Goal: Check status

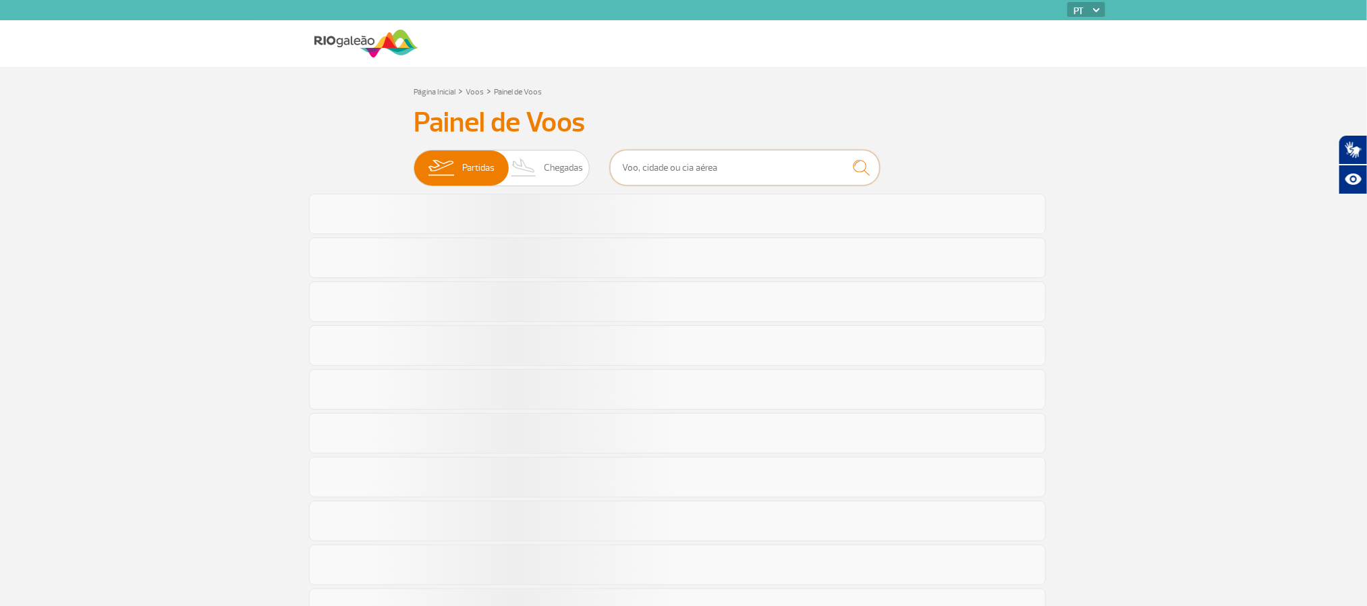
click at [786, 173] on input "text" at bounding box center [745, 168] width 270 height 36
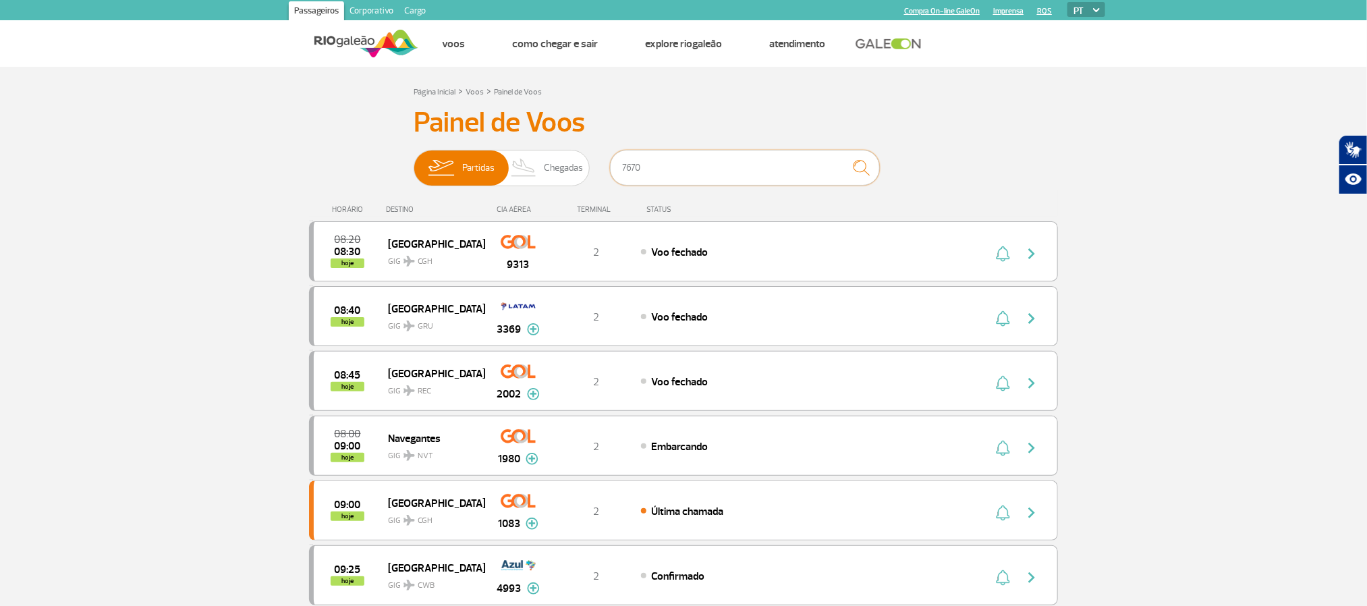
type input "7670"
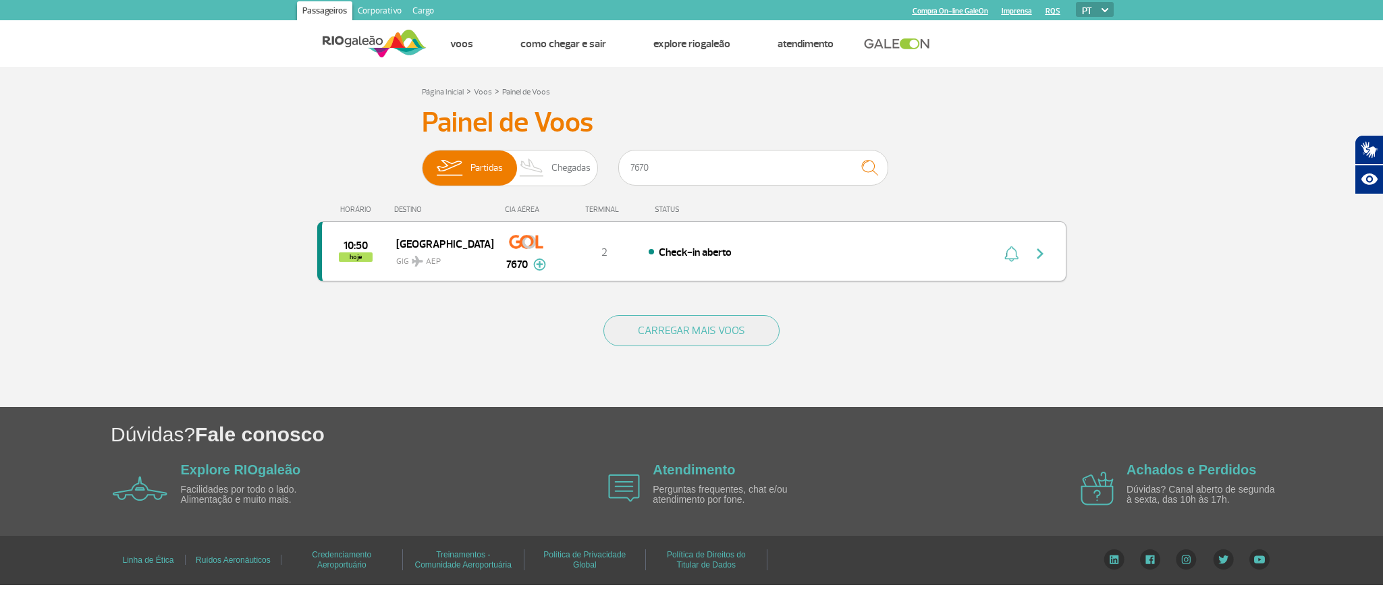
click at [825, 260] on div "10:50 hoje [GEOGRAPHIC_DATA] GIG AEP 7670 2 Check-in aberto Parcerias: KLM Roya…" at bounding box center [691, 251] width 749 height 60
click at [651, 236] on div "10:50 hoje [GEOGRAPHIC_DATA] GIG AEP 7670 2 Check-in aberto Parcerias: KLM Roya…" at bounding box center [691, 251] width 749 height 60
click at [658, 250] on div "Check-in aberto" at bounding box center [798, 251] width 298 height 15
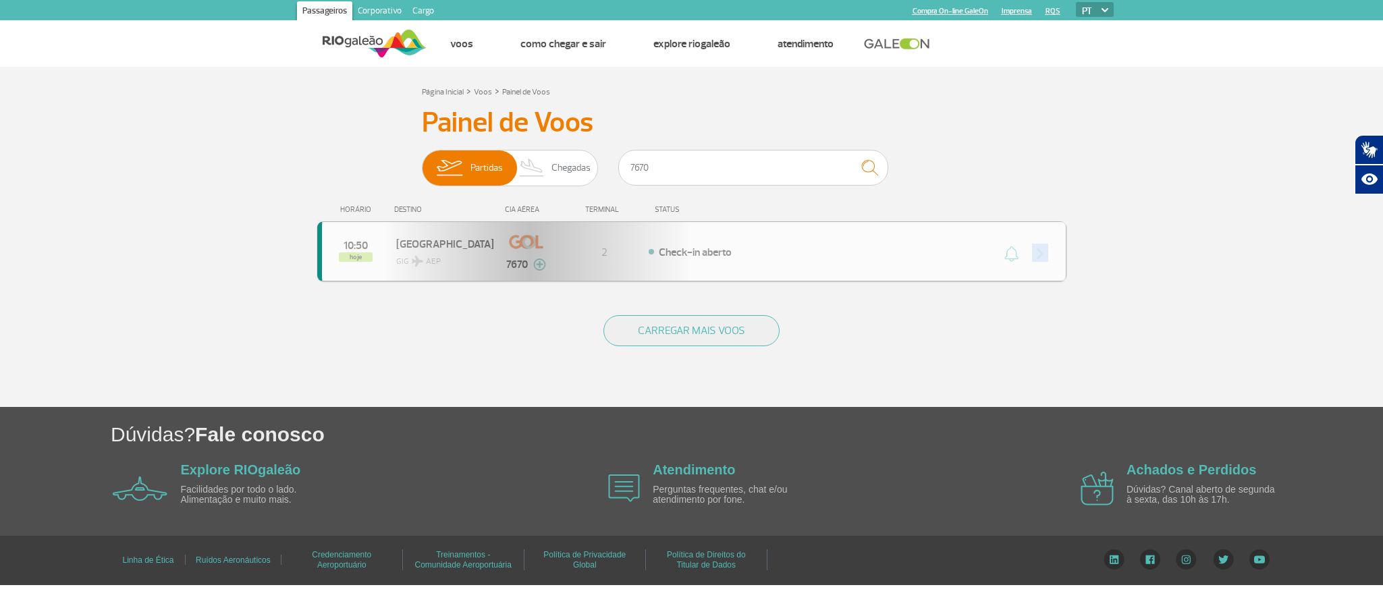
click at [658, 250] on div "10:50 hoje [GEOGRAPHIC_DATA] GIG AEP 7670 2 Check-in aberto Parcerias: KLM Roya…" at bounding box center [691, 251] width 749 height 60
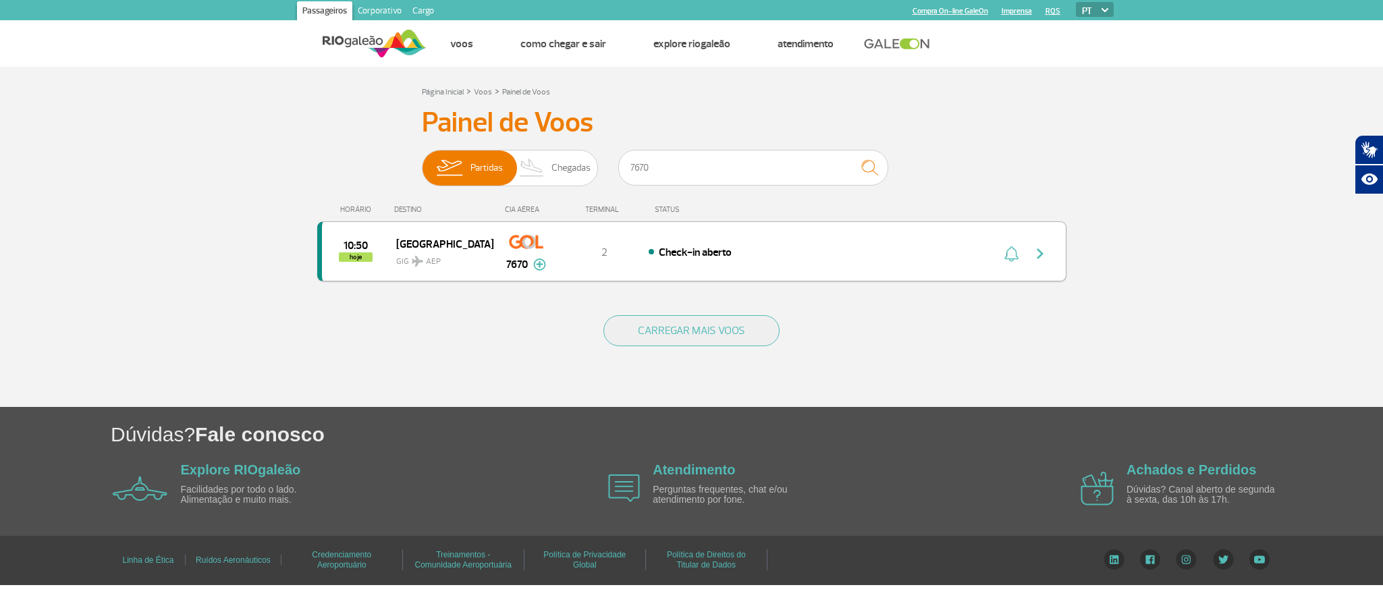
click at [699, 254] on span "Check-in aberto" at bounding box center [695, 252] width 73 height 13
click at [468, 251] on span "GIG AEP" at bounding box center [439, 258] width 86 height 20
click at [695, 252] on span "Check-in aberto" at bounding box center [695, 252] width 73 height 13
